Goal: Task Accomplishment & Management: Use online tool/utility

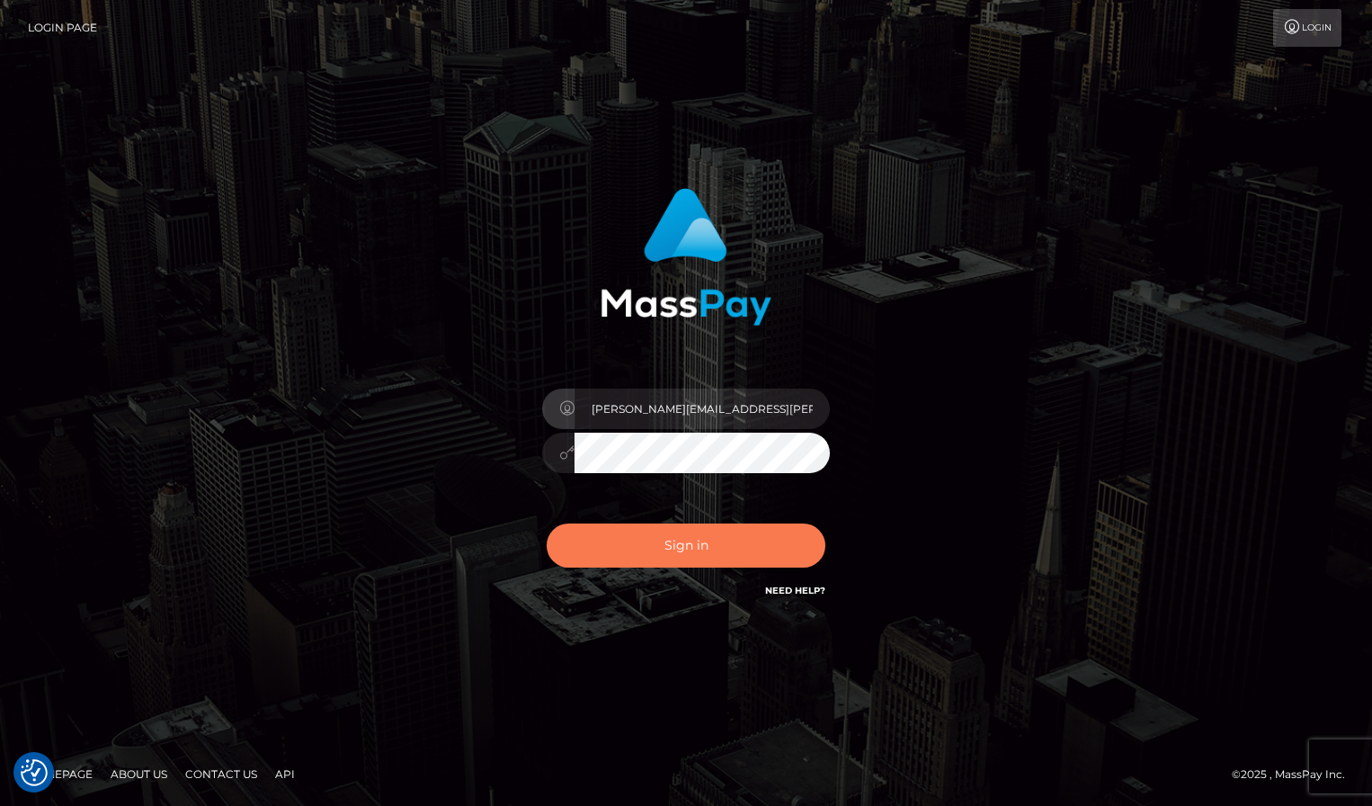
click at [664, 551] on button "Sign in" at bounding box center [686, 545] width 279 height 44
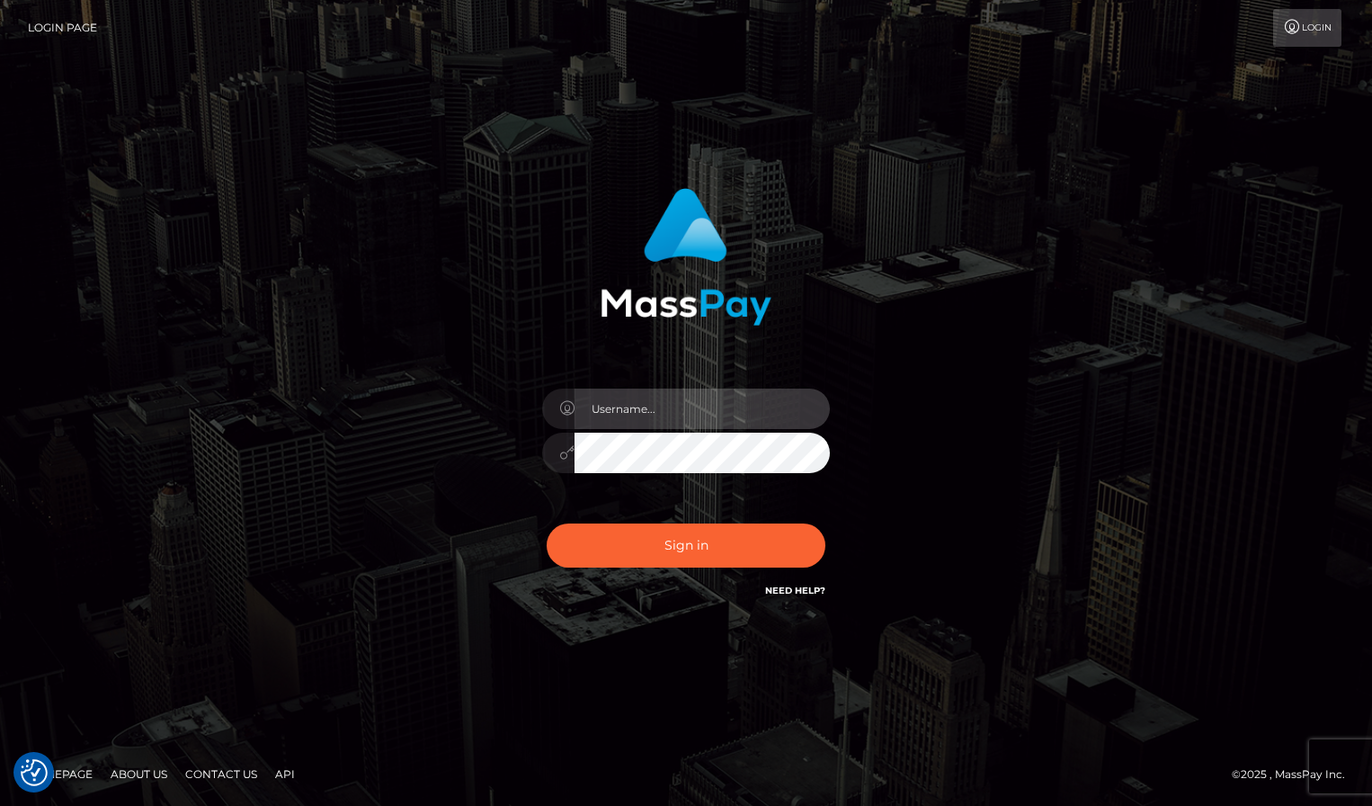
type input "[PERSON_NAME][EMAIL_ADDRESS][PERSON_NAME][DOMAIN_NAME]"
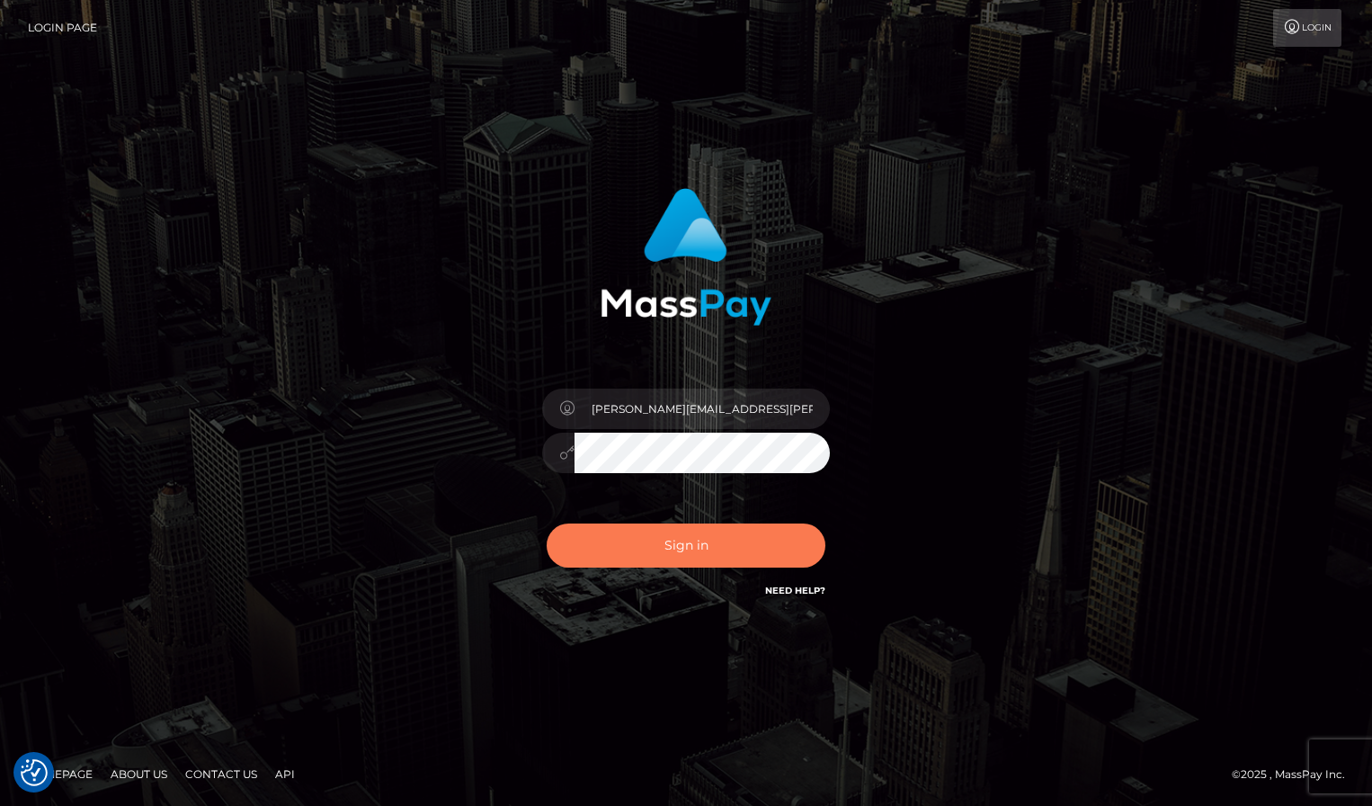
click at [664, 552] on button "Sign in" at bounding box center [686, 545] width 279 height 44
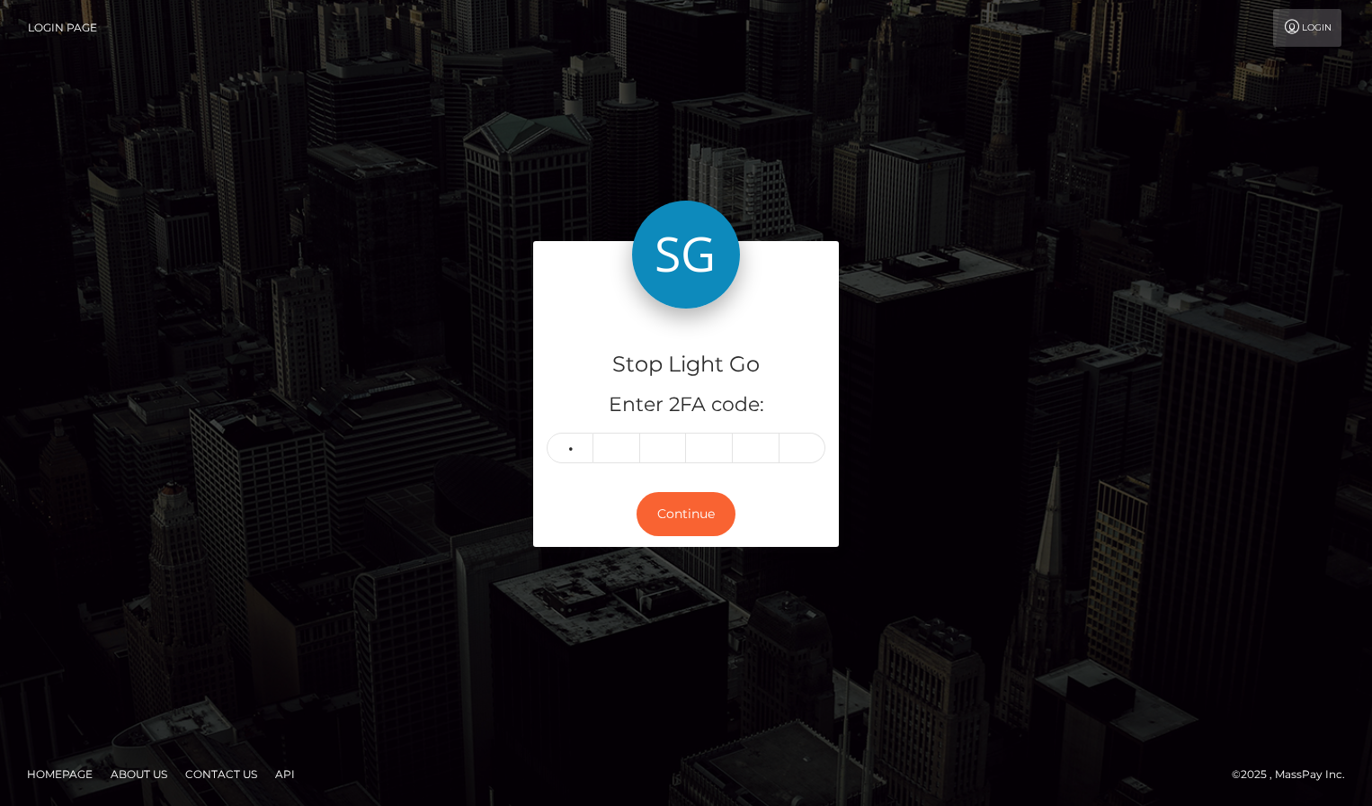
type input "3"
type input "8"
type input "7"
type input "6"
type input "7"
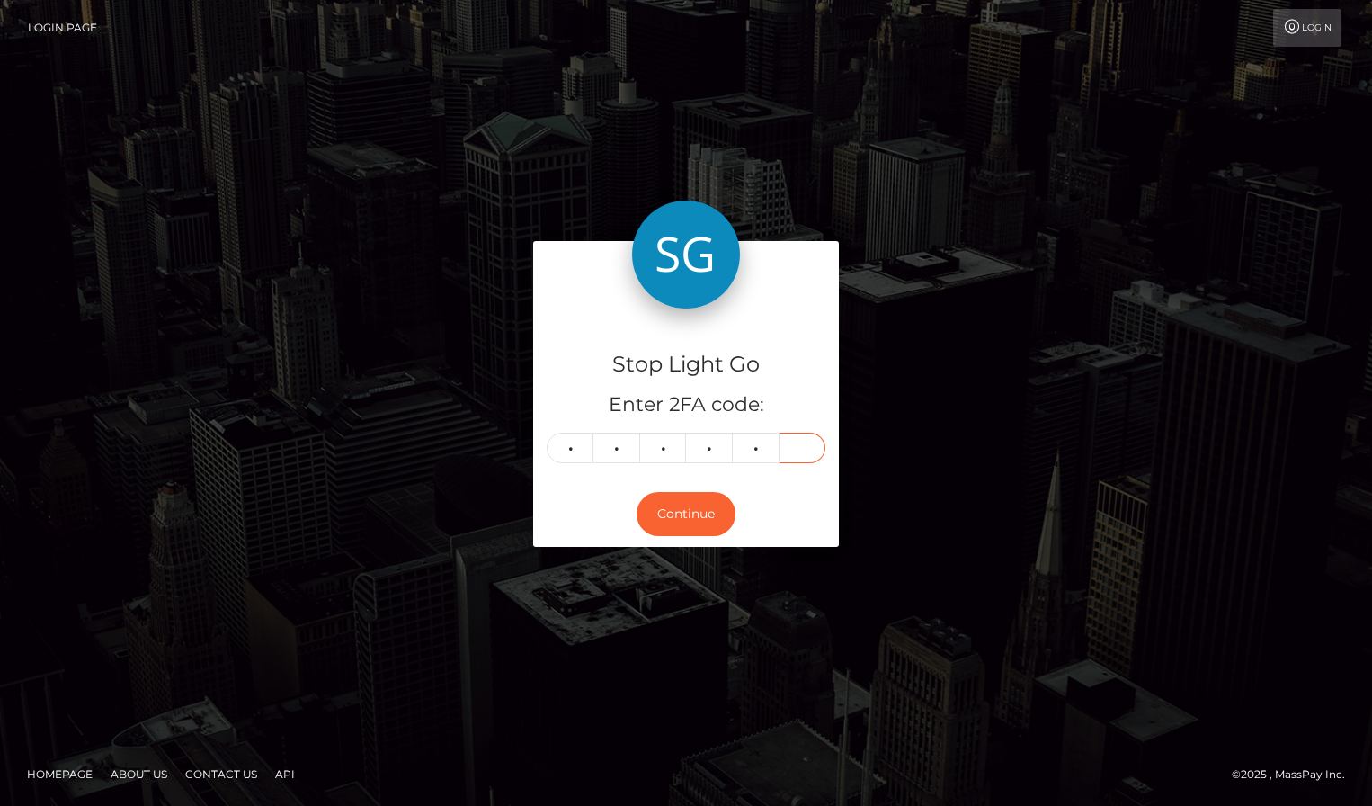
type input "2"
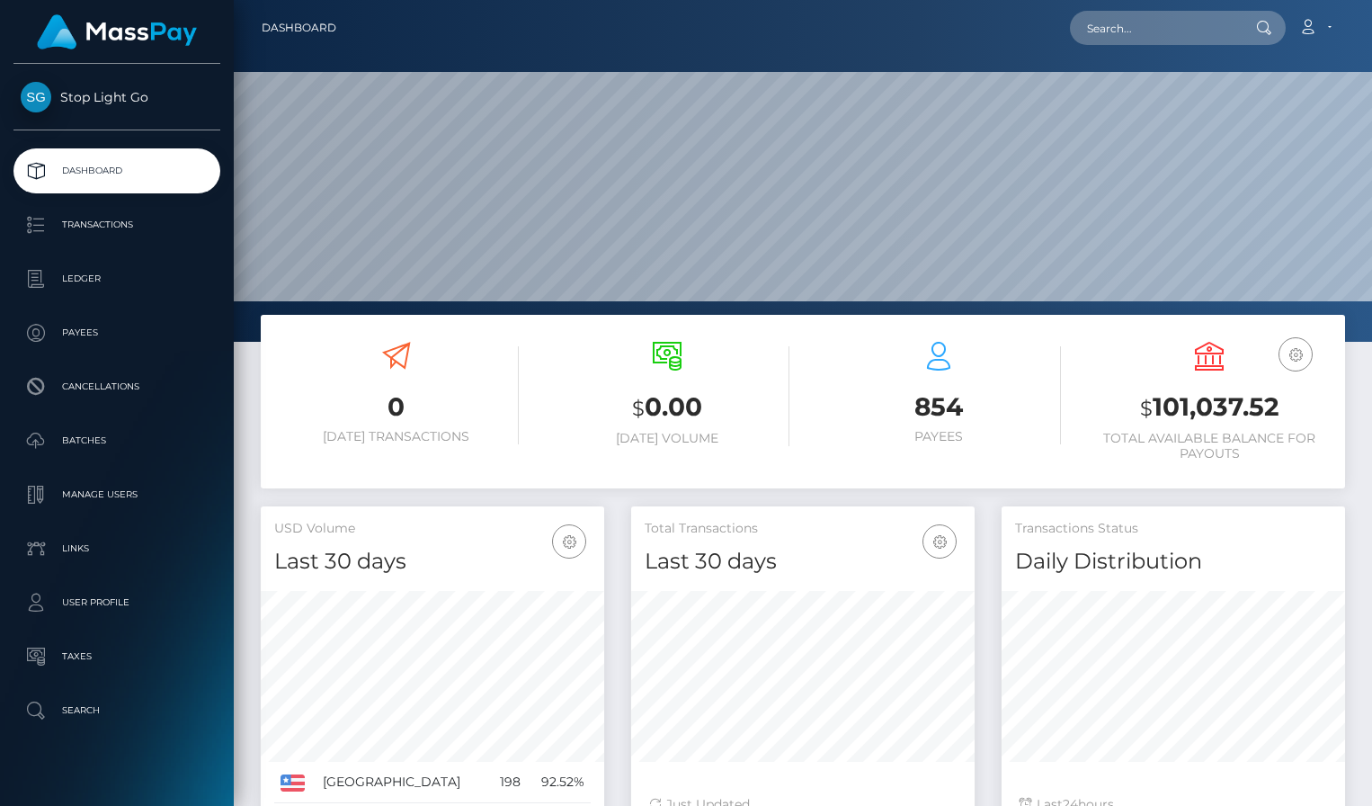
scroll to position [3, 0]
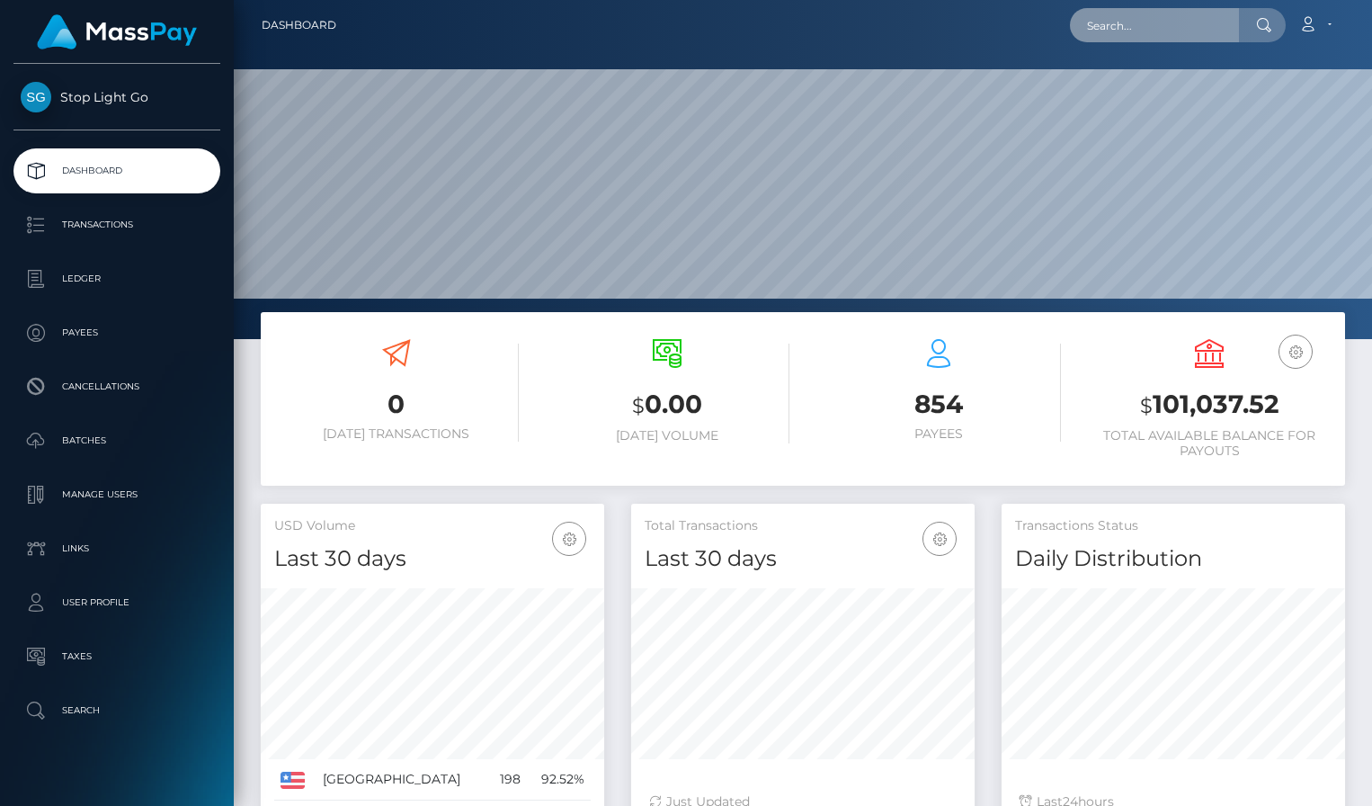
click at [1149, 29] on input "text" at bounding box center [1154, 25] width 169 height 34
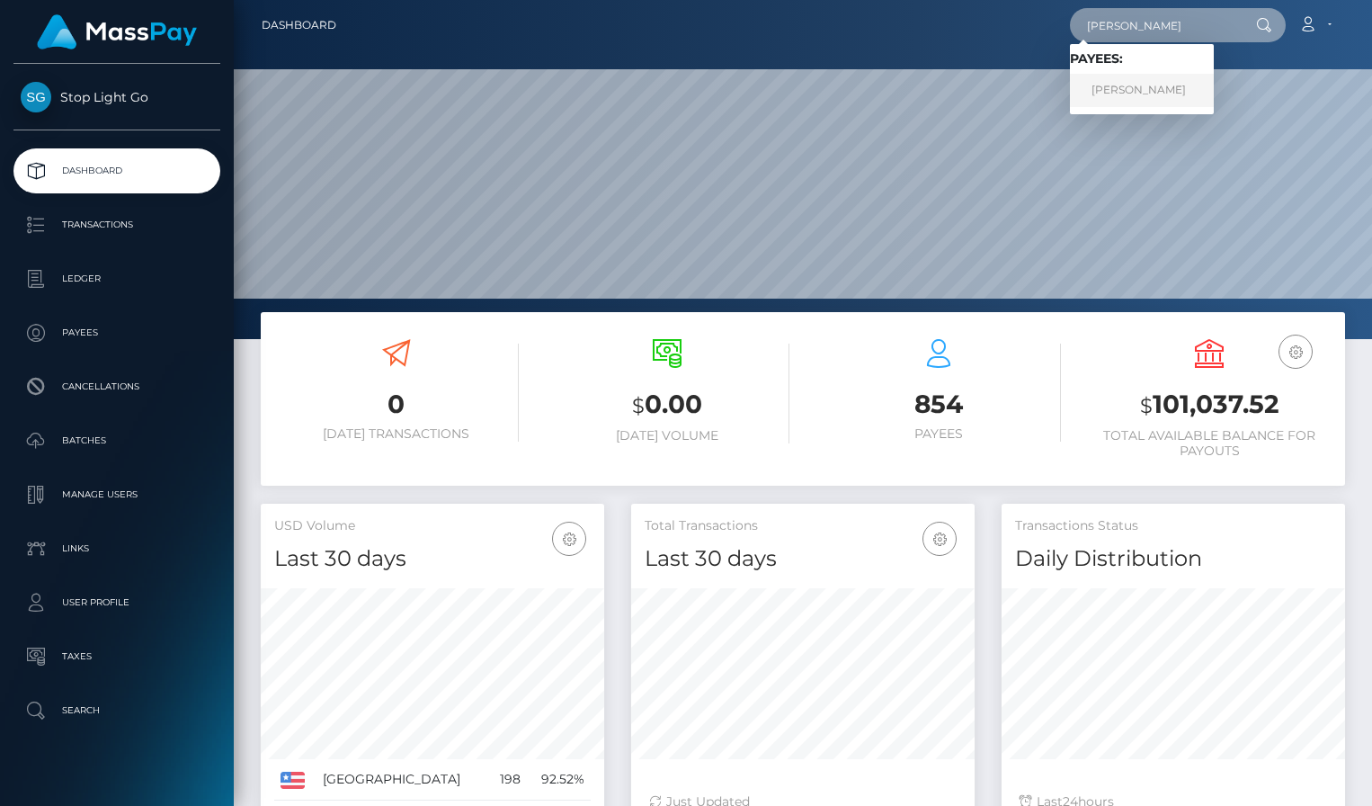
type input "frank j"
click at [1153, 90] on link "Frank J Minyon" at bounding box center [1142, 90] width 144 height 33
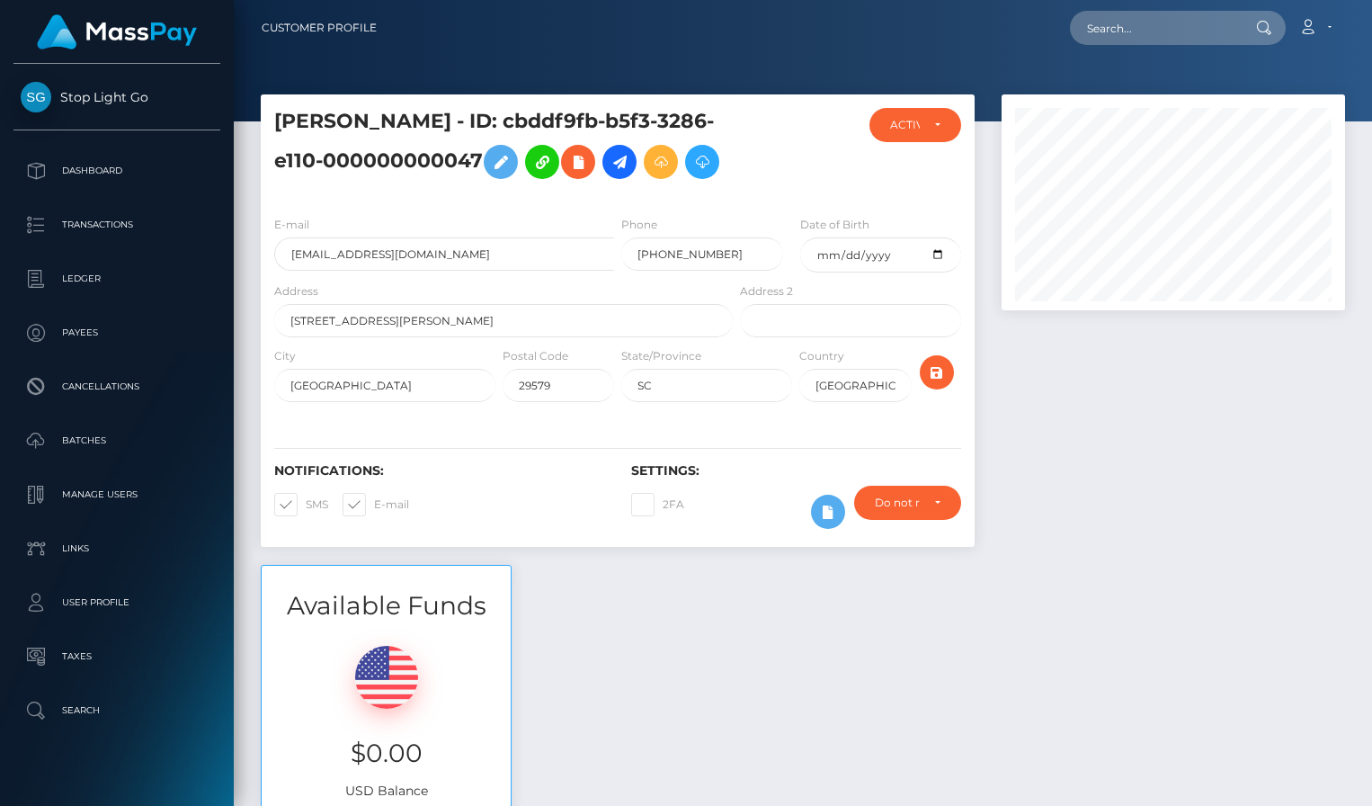
scroll to position [216, 343]
click at [620, 163] on icon at bounding box center [620, 162] width 22 height 22
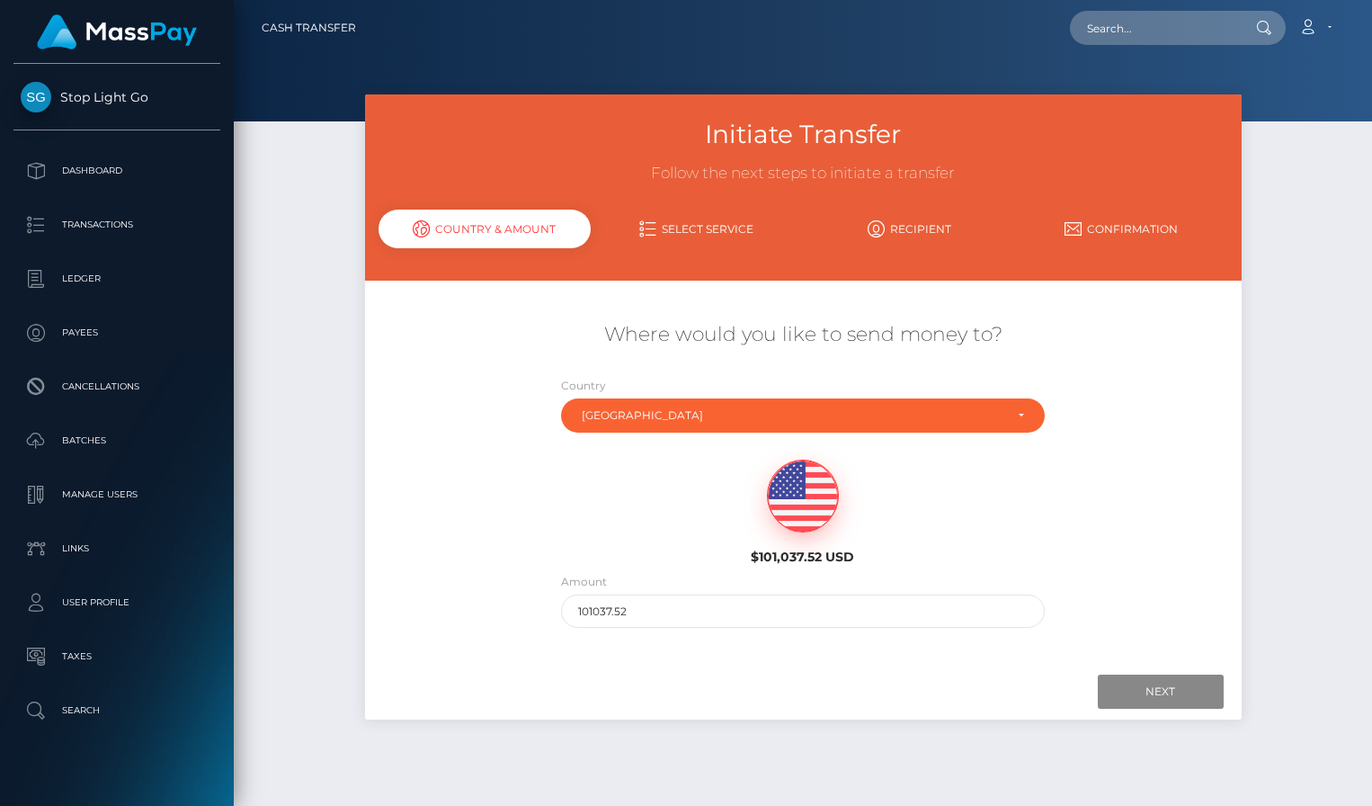
click at [334, 206] on div "Initiate Transfer Follow the next steps to initiate a transfer Country & Amount…" at bounding box center [803, 441] width 1138 height 695
click at [120, 174] on p "Dashboard" at bounding box center [117, 170] width 192 height 27
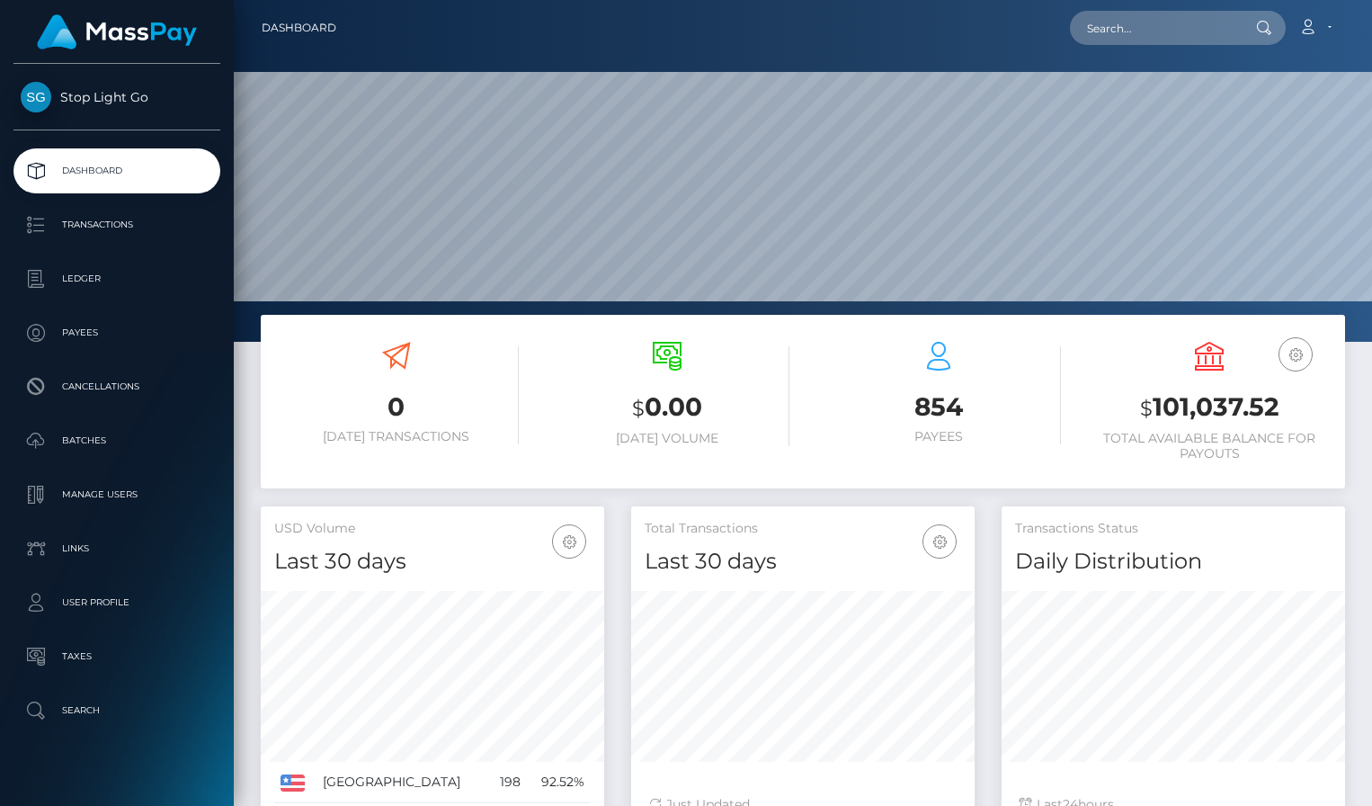
scroll to position [319, 343]
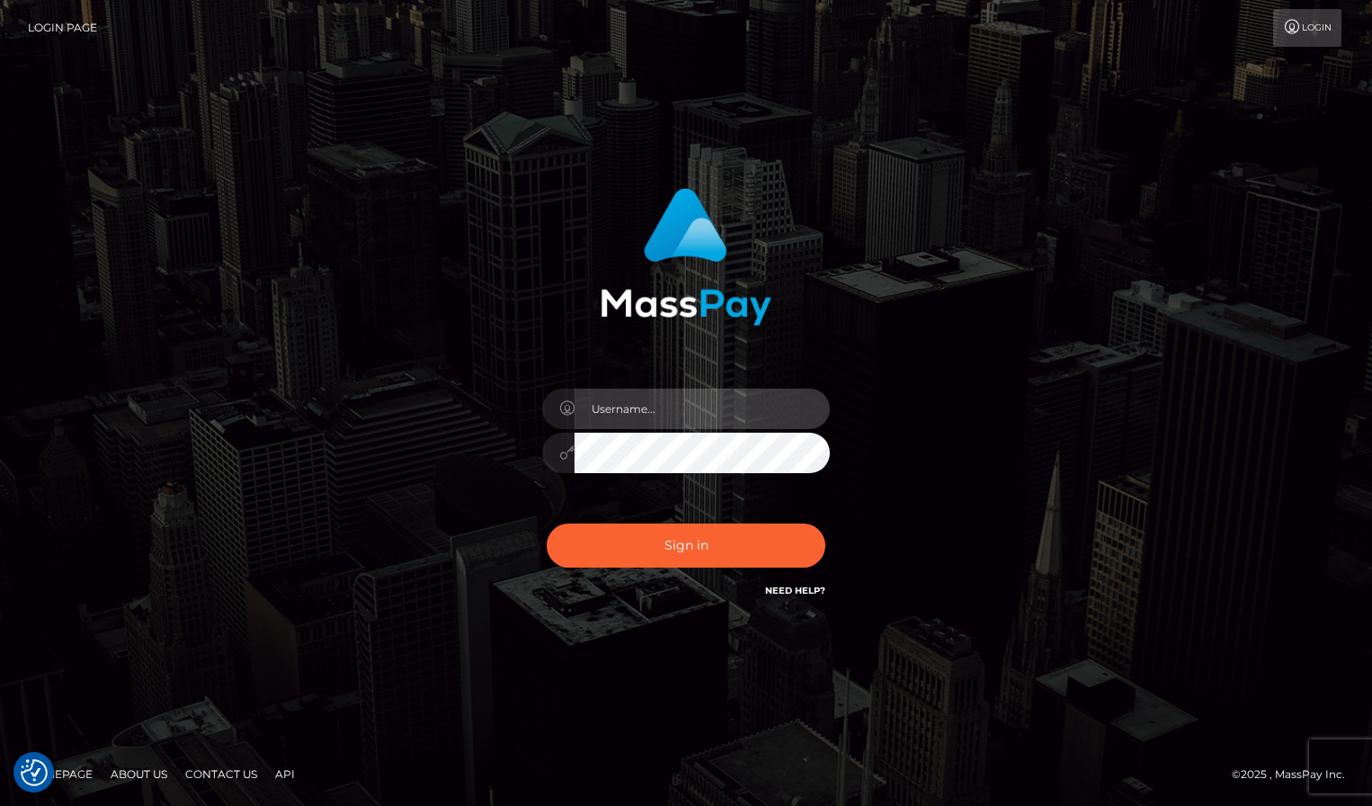
type input "frank.minyon@cforth.com"
